Goal: Task Accomplishment & Management: Manage account settings

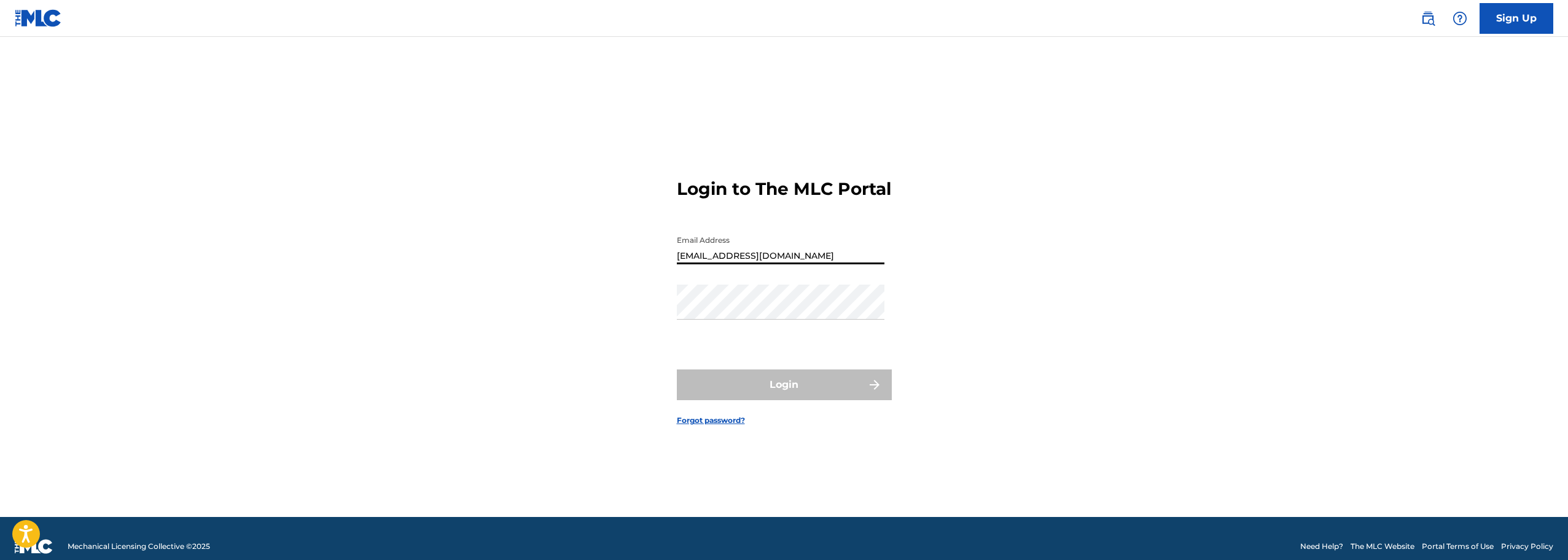
click at [756, 331] on div "Password" at bounding box center [780, 312] width 207 height 55
click at [777, 264] on input "[EMAIL_ADDRESS][DOMAIN_NAME]" at bounding box center [780, 247] width 207 height 35
drag, startPoint x: 805, startPoint y: 270, endPoint x: 539, endPoint y: 261, distance: 266.2
click at [539, 261] on div "Login to The MLC Portal Email Address [EMAIL_ADDRESS][DOMAIN_NAME] Password Log…" at bounding box center [784, 292] width 860 height 449
type input "[EMAIL_ADDRESS][DOMAIN_NAME]"
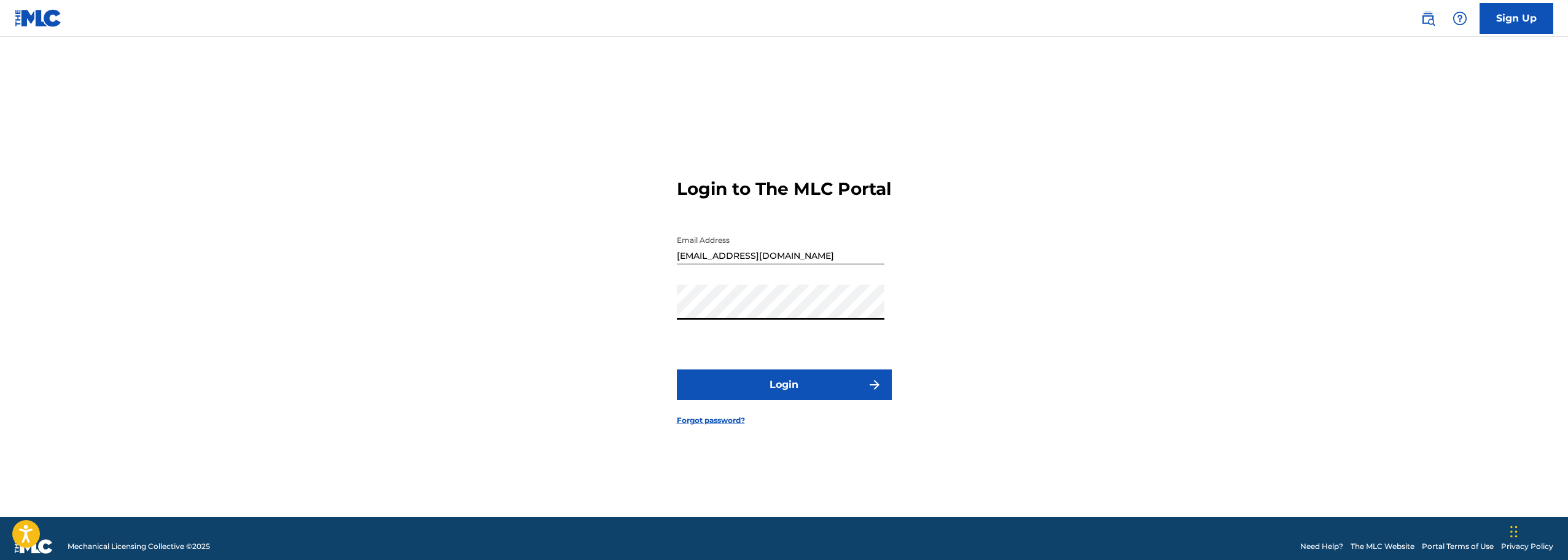
click at [795, 397] on button "Login" at bounding box center [784, 384] width 215 height 31
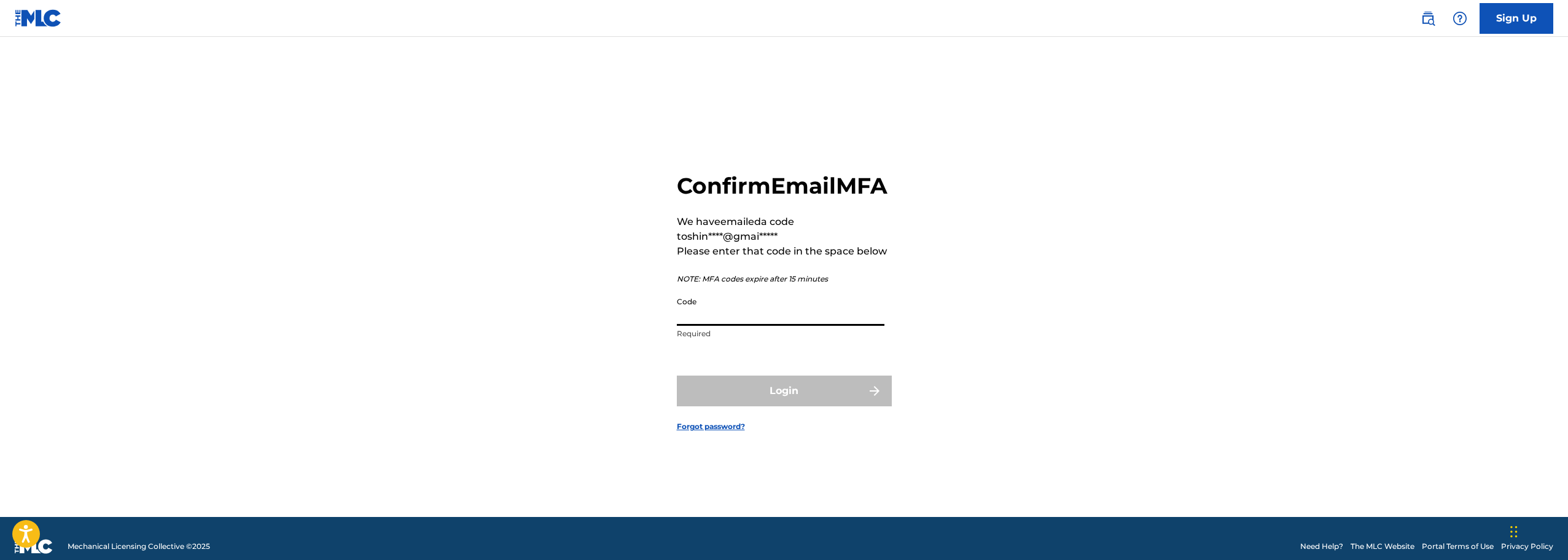
click at [730, 322] on input "Code" at bounding box center [780, 308] width 207 height 35
paste input "257578"
type input "257578"
click at [741, 399] on button "Login" at bounding box center [784, 391] width 215 height 31
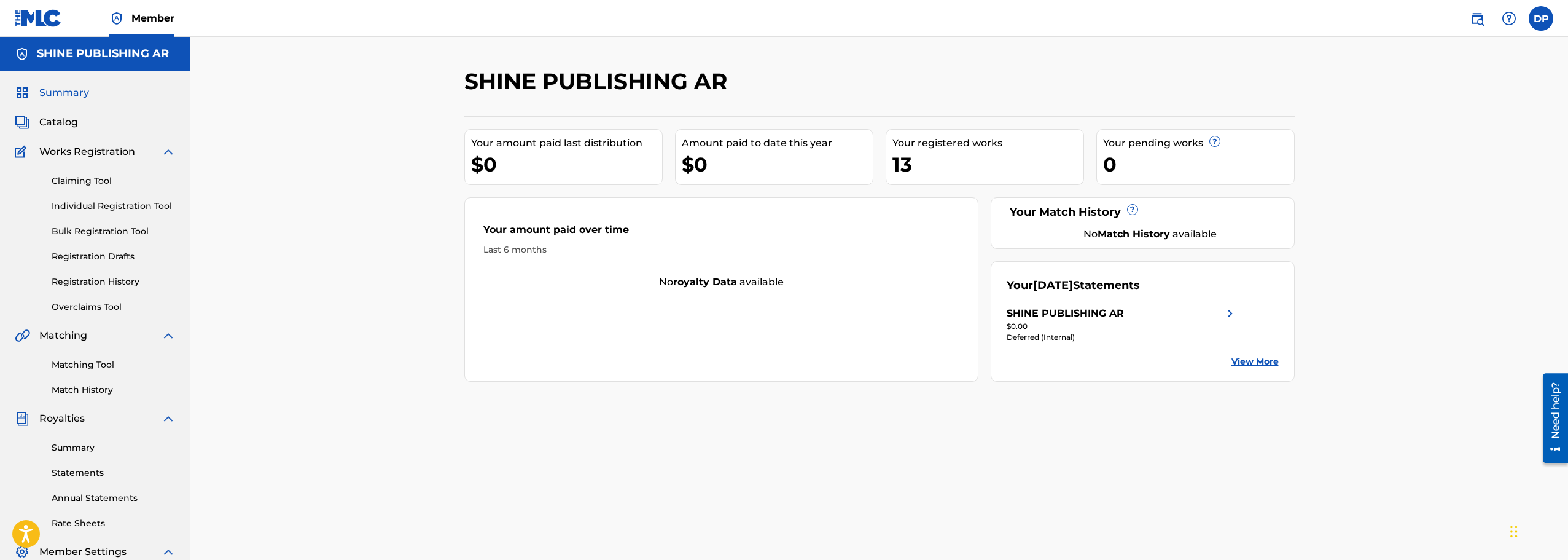
click at [532, 403] on div "SHINE PUBLISHING AR Your amount paid last distribution $0 Amount paid to date t…" at bounding box center [880, 385] width 860 height 635
click at [381, 395] on div "SHINE PUBLISHING AR Your amount paid last distribution $0 Amount paid to date t…" at bounding box center [879, 370] width 1378 height 666
click at [78, 182] on link "Claiming Tool" at bounding box center [114, 181] width 124 height 12
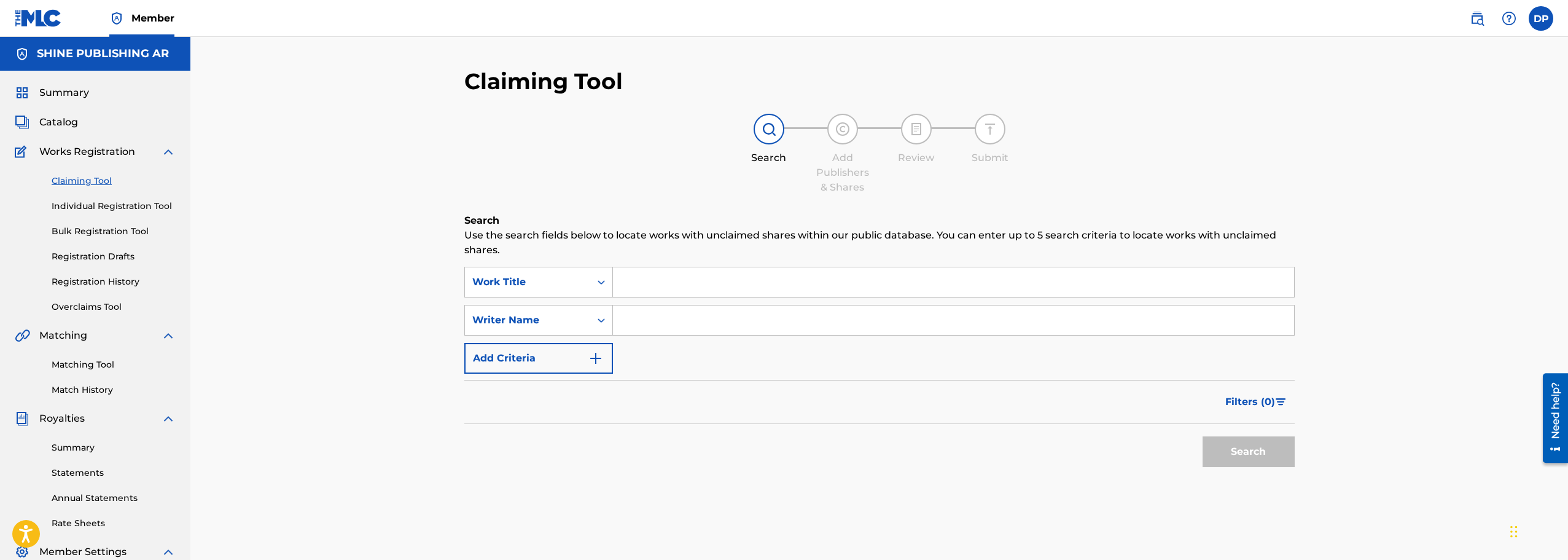
click at [96, 365] on link "Matching Tool" at bounding box center [114, 364] width 124 height 12
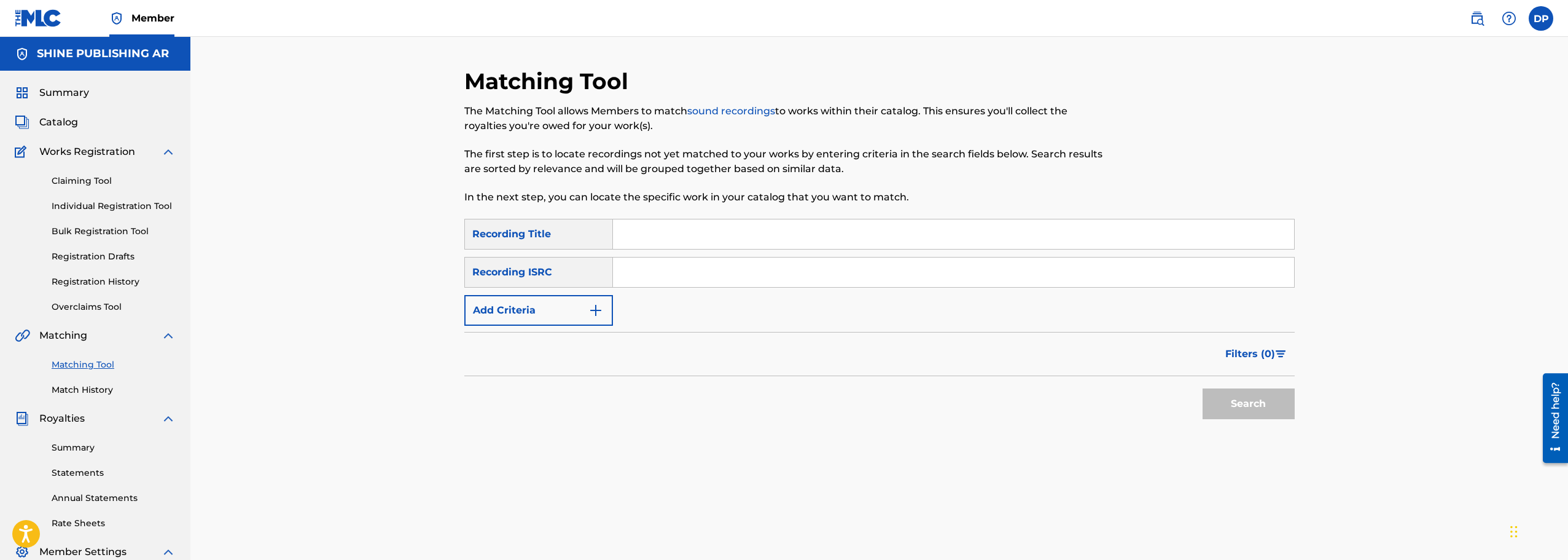
click at [85, 466] on link "Statements" at bounding box center [114, 472] width 124 height 12
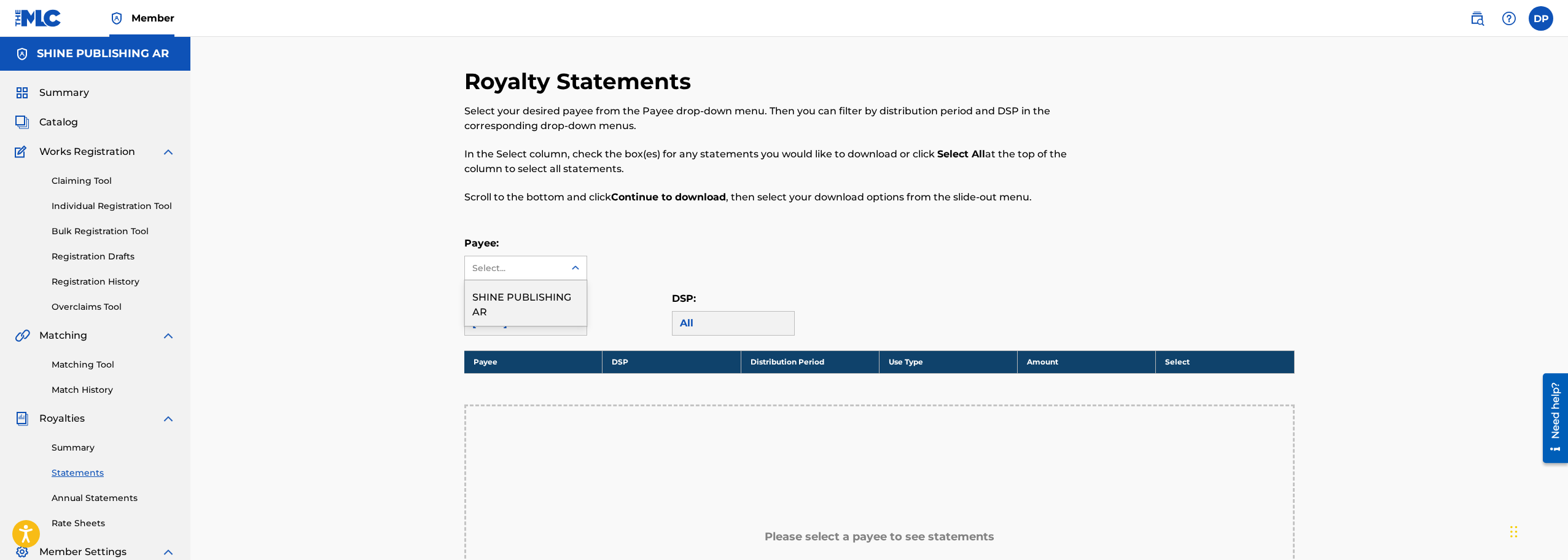
click at [558, 270] on div "Select..." at bounding box center [515, 268] width 99 height 23
click at [532, 299] on div "SHINE PUBLISHING AR" at bounding box center [526, 303] width 121 height 46
